Goal: Communication & Community: Answer question/provide support

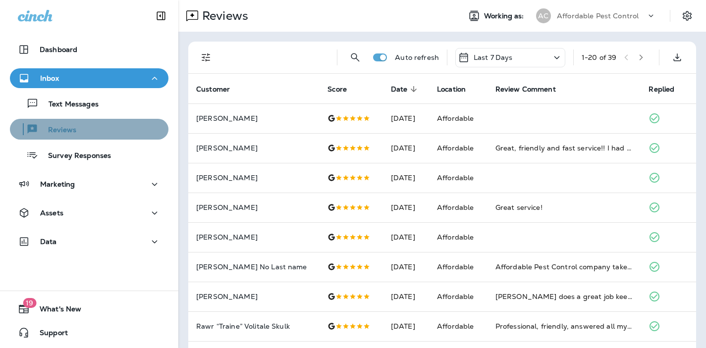
click at [64, 126] on p "Reviews" at bounding box center [57, 130] width 38 height 9
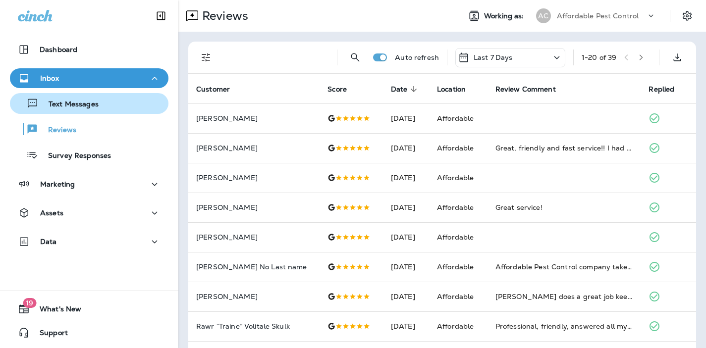
click at [76, 106] on p "Text Messages" at bounding box center [69, 104] width 60 height 9
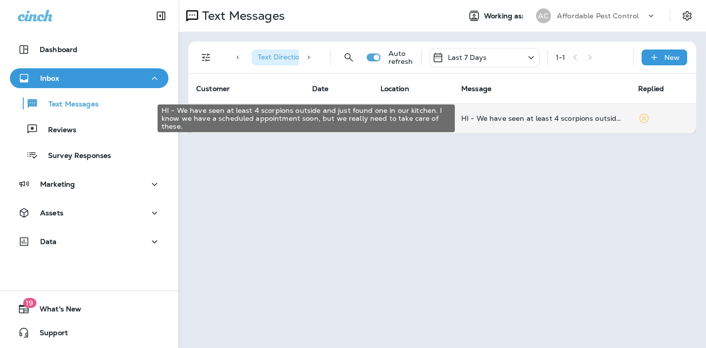
click at [497, 118] on div "HI - We have seen at least 4 scorpions outside and just found one in our kitche…" at bounding box center [541, 118] width 161 height 8
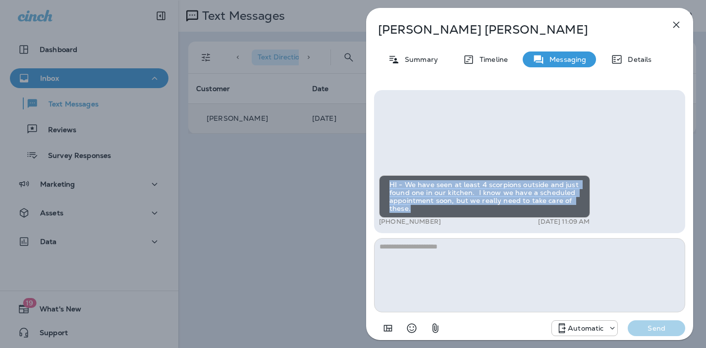
drag, startPoint x: 387, startPoint y: 181, endPoint x: 424, endPoint y: 206, distance: 44.0
click at [424, 207] on div "HI - We have seen at least 4 scorpions outside and just found one in our kitche…" at bounding box center [484, 196] width 211 height 43
copy div "HI - We have seen at least 4 scorpions outside and just found one in our kitche…"
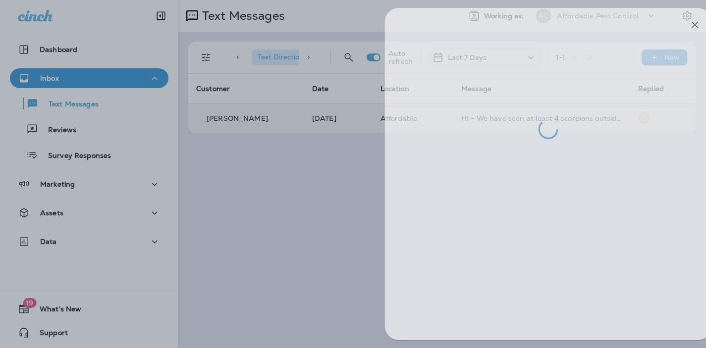
click at [267, 255] on div at bounding box center [372, 174] width 706 height 348
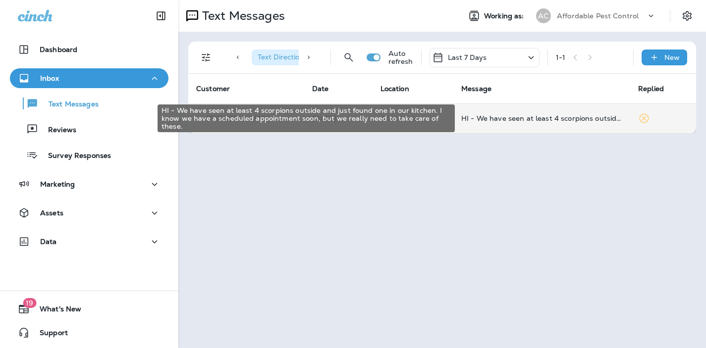
click at [421, 120] on div "HI - We have seen at least 4 scorpions outside and just found one in our kitche…" at bounding box center [306, 119] width 297 height 28
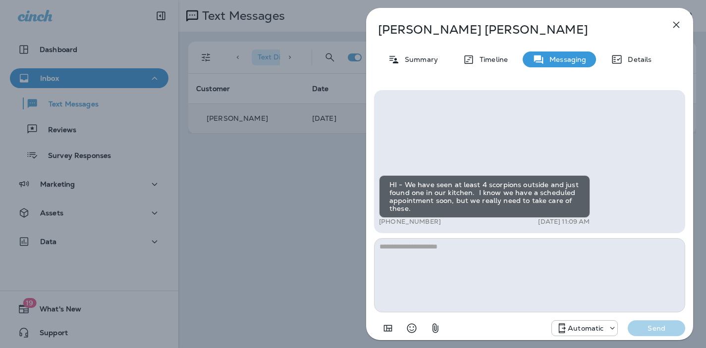
click at [397, 257] on textarea at bounding box center [529, 275] width 311 height 74
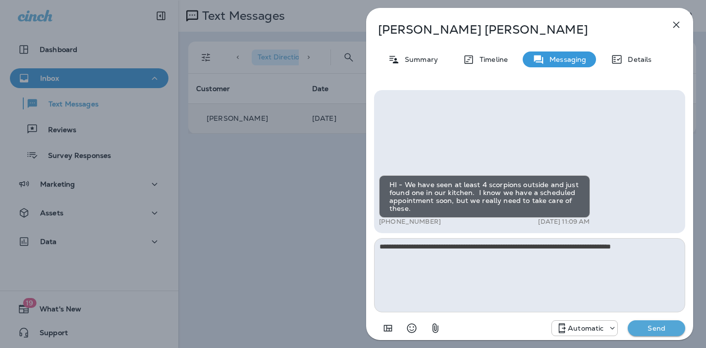
type textarea "**********"
click at [651, 330] on p "Send" at bounding box center [657, 328] width 42 height 9
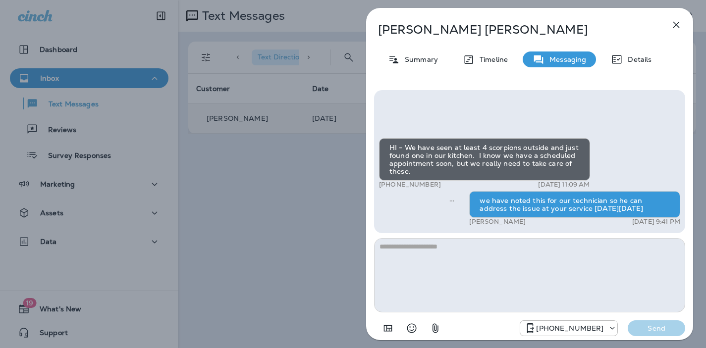
click at [680, 22] on icon "button" at bounding box center [677, 25] width 12 height 12
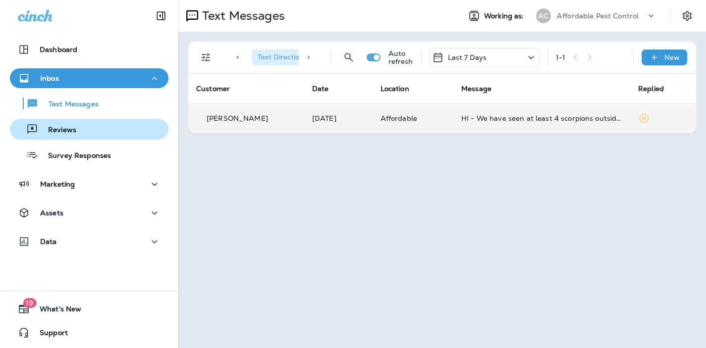
click at [53, 138] on button "Reviews" at bounding box center [89, 129] width 159 height 21
